Goal: Navigation & Orientation: Find specific page/section

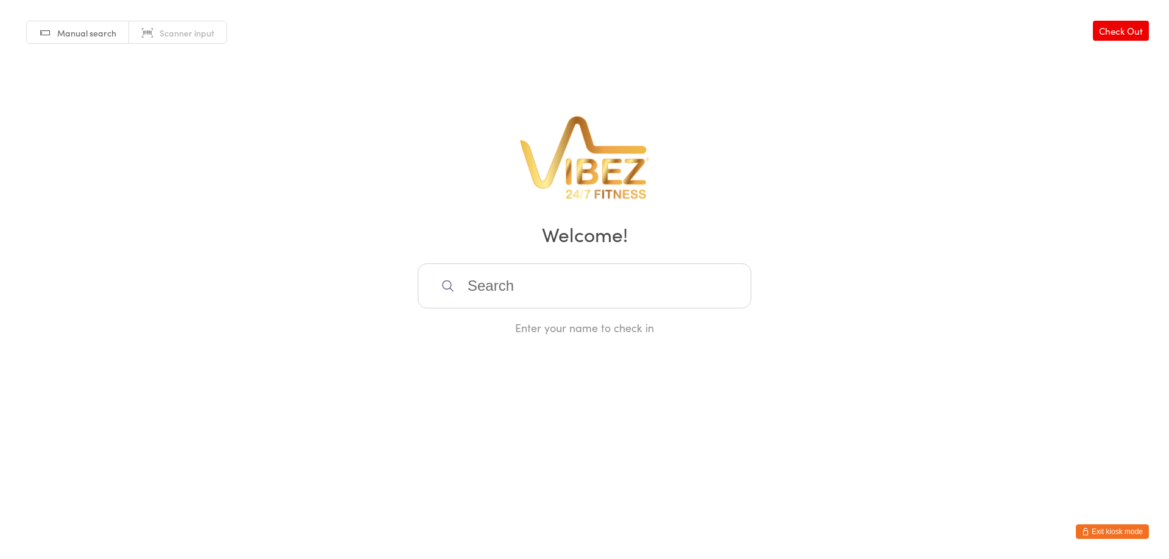
click at [1114, 530] on button "Exit kiosk mode" at bounding box center [1112, 532] width 73 height 15
